Goal: Task Accomplishment & Management: Manage account settings

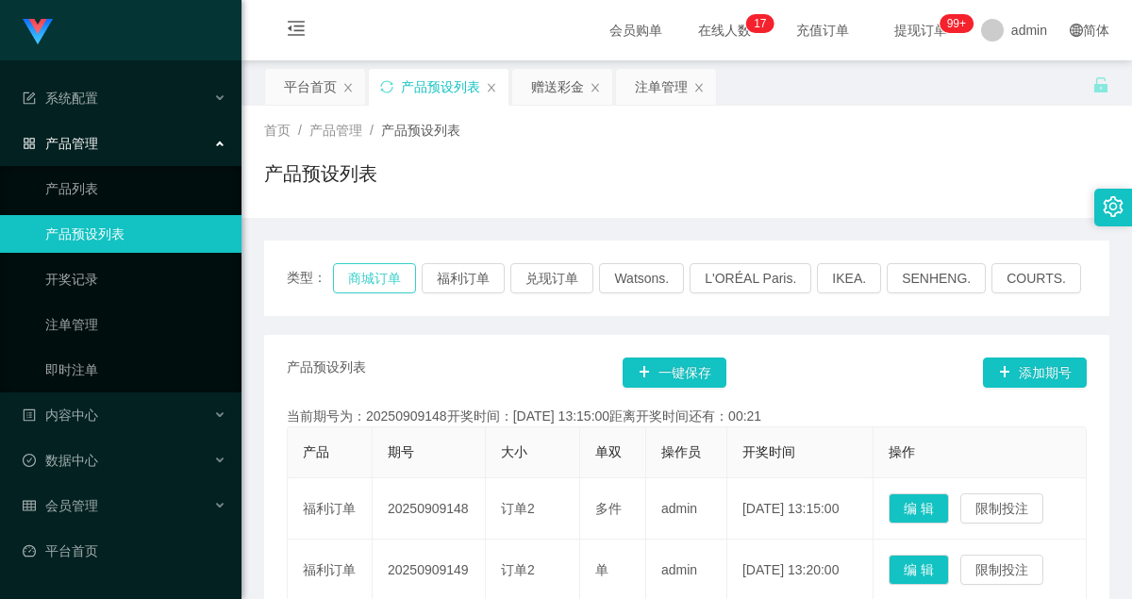
click at [401, 275] on button "商城订单" at bounding box center [374, 278] width 83 height 30
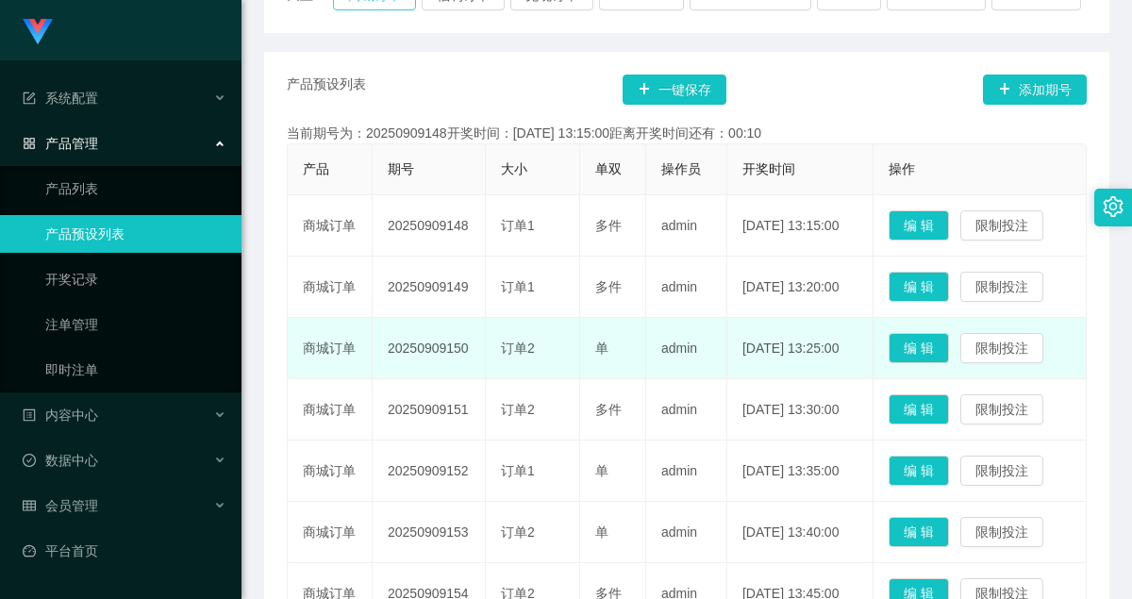
scroll to position [189, 0]
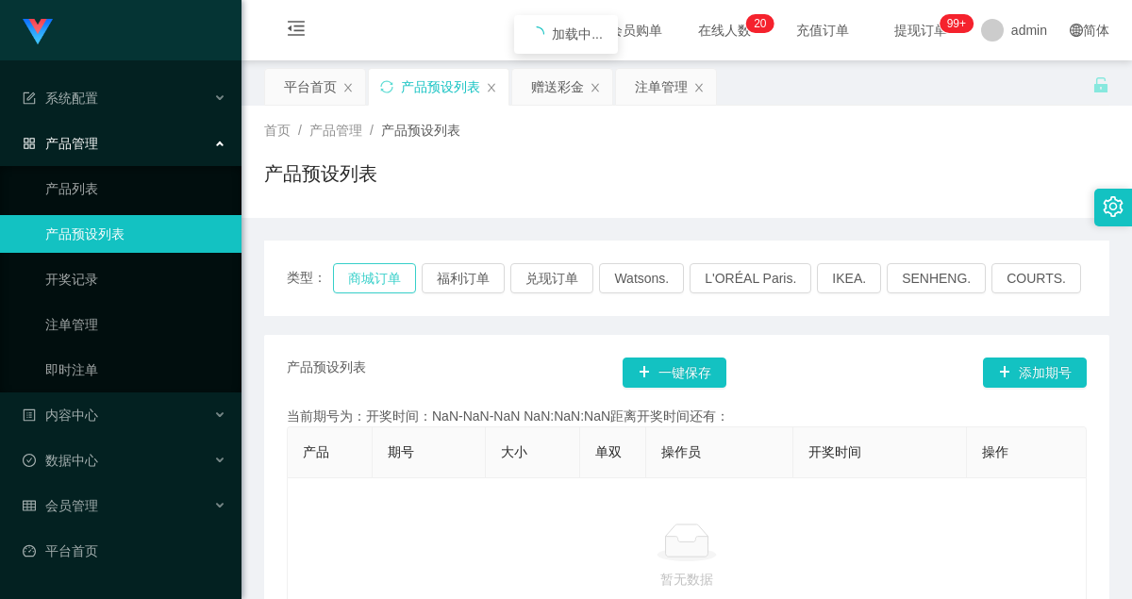
drag, startPoint x: 0, startPoint y: 0, endPoint x: 404, endPoint y: 143, distance: 428.3
click at [389, 263] on button "商城订单" at bounding box center [374, 278] width 83 height 30
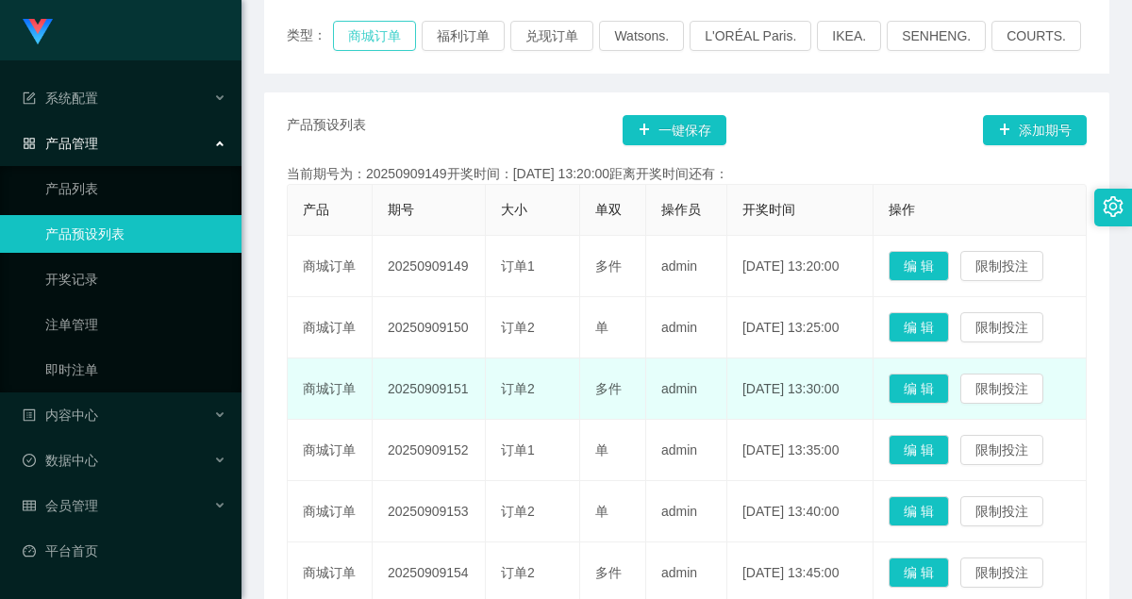
scroll to position [241, 0]
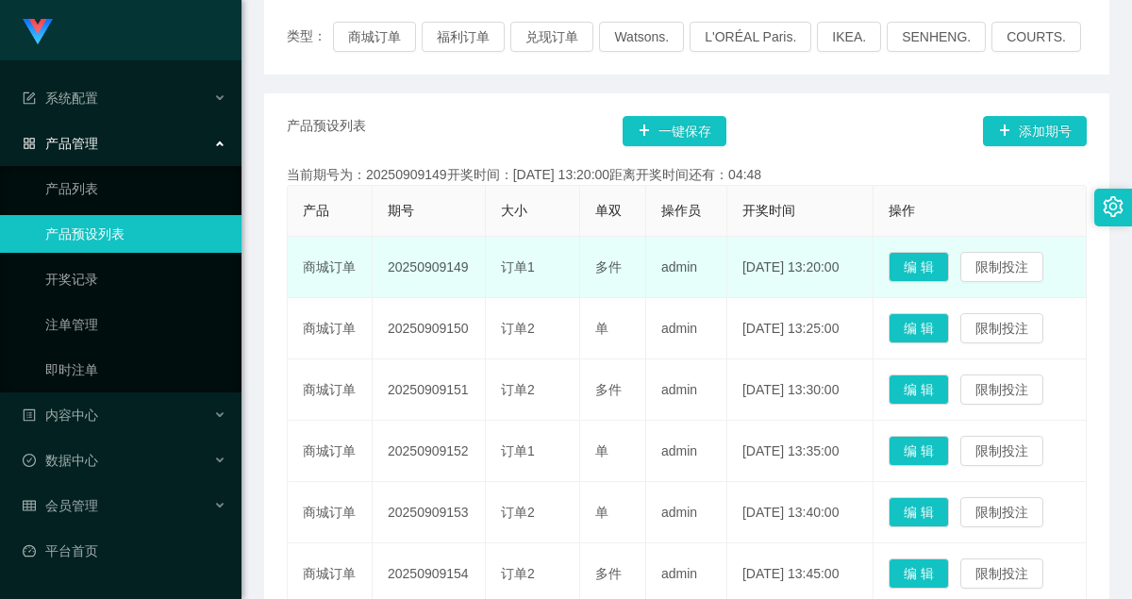
drag, startPoint x: 466, startPoint y: 269, endPoint x: 388, endPoint y: 271, distance: 78.3
click at [388, 271] on td "20250909149" at bounding box center [429, 267] width 113 height 61
copy td "20250909149"
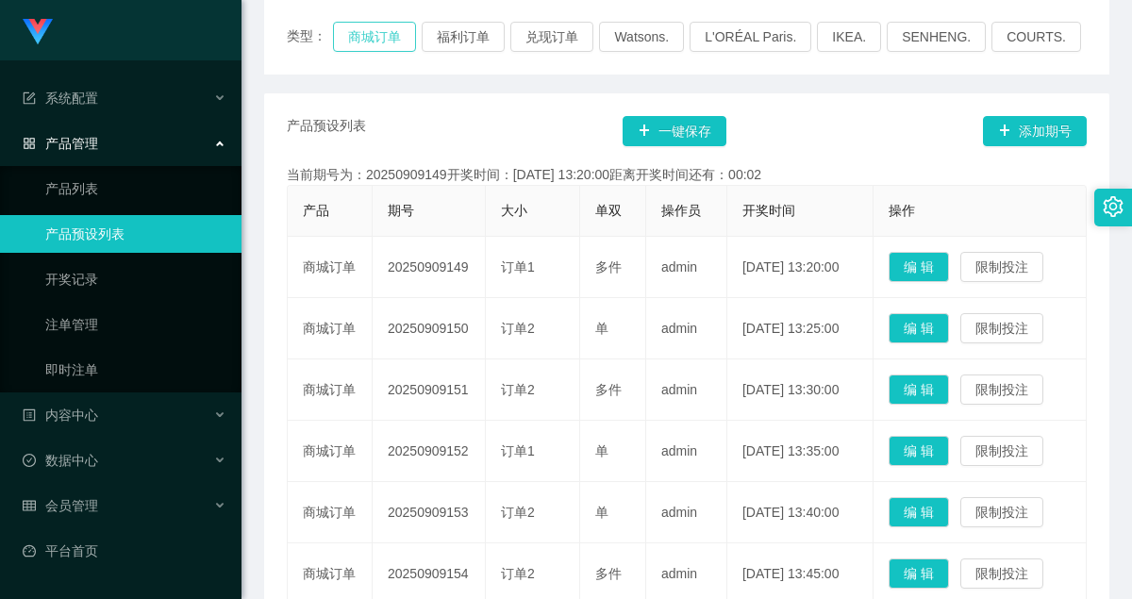
click at [396, 33] on button "商城订单" at bounding box center [374, 37] width 83 height 30
click at [404, 33] on button "商城订单" at bounding box center [374, 37] width 83 height 30
click at [374, 38] on button "商城订单" at bounding box center [374, 37] width 83 height 30
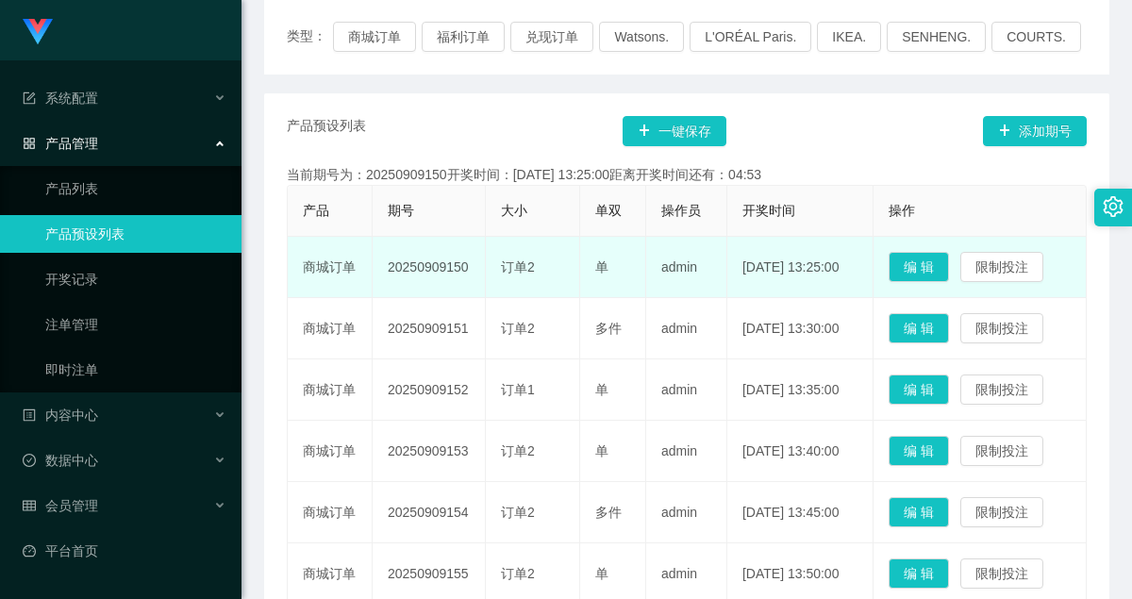
drag, startPoint x: 464, startPoint y: 268, endPoint x: 388, endPoint y: 269, distance: 76.4
click at [388, 269] on td "20250909150" at bounding box center [429, 267] width 113 height 61
copy td "20250909150"
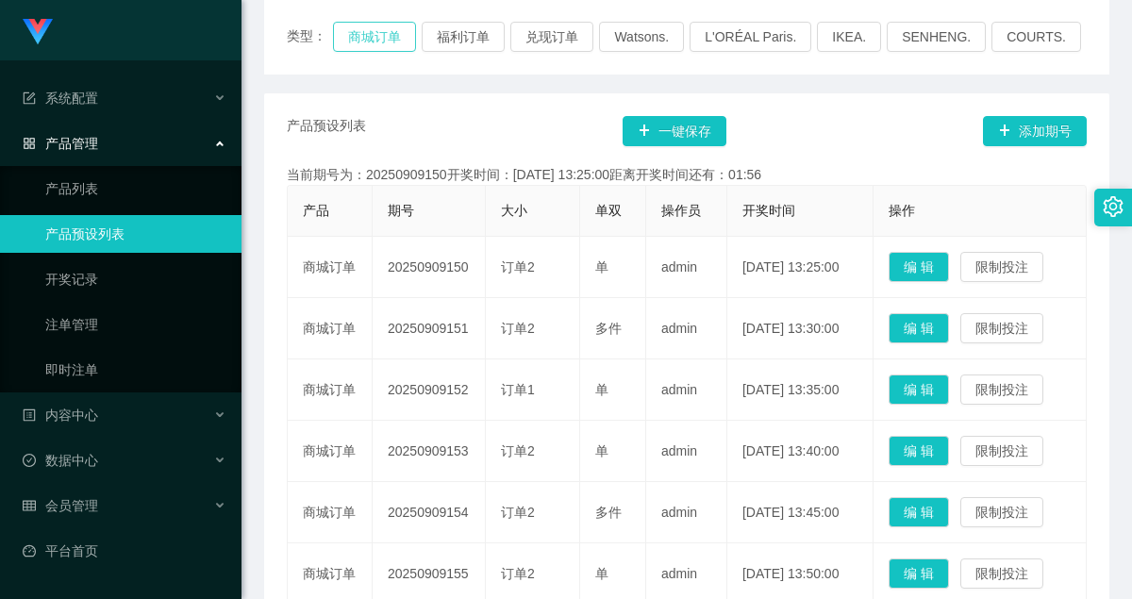
click at [391, 38] on button "商城订单" at bounding box center [374, 37] width 83 height 30
